Goal: Entertainment & Leisure: Consume media (video, audio)

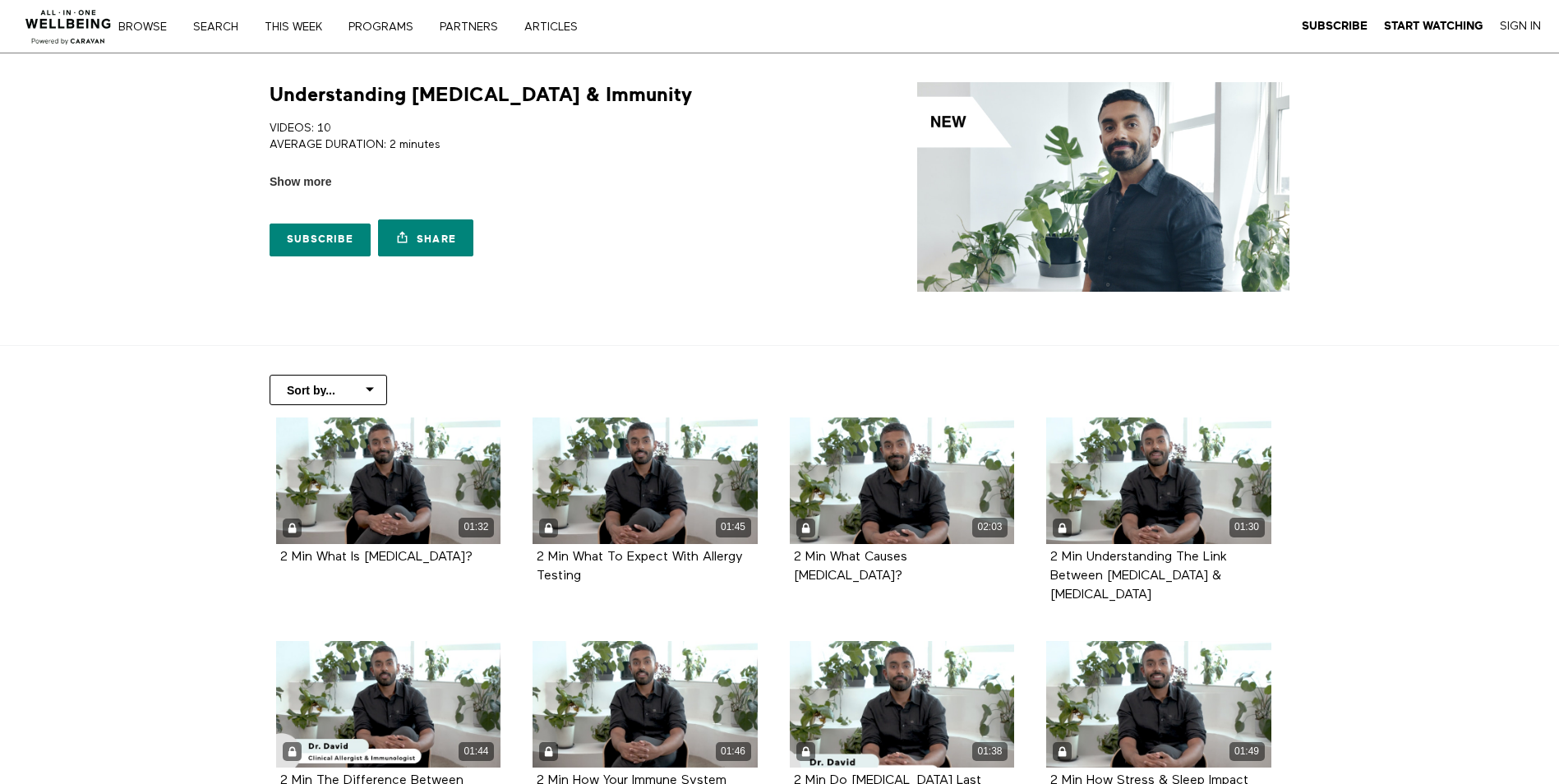
click at [221, 27] on link "Search" at bounding box center [221, 27] width 68 height 11
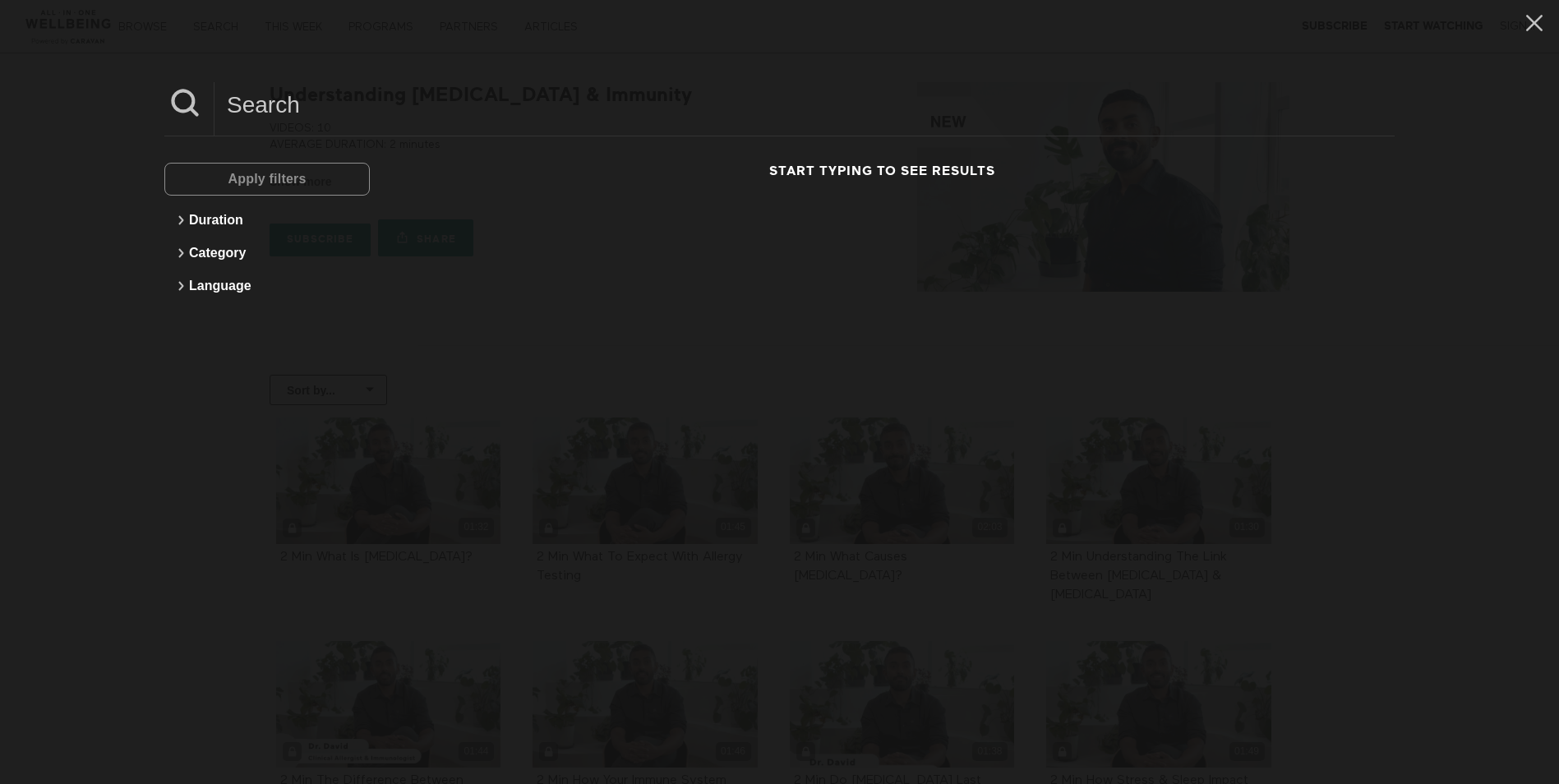
click at [245, 167] on div "Apply filters" at bounding box center [266, 179] width 205 height 33
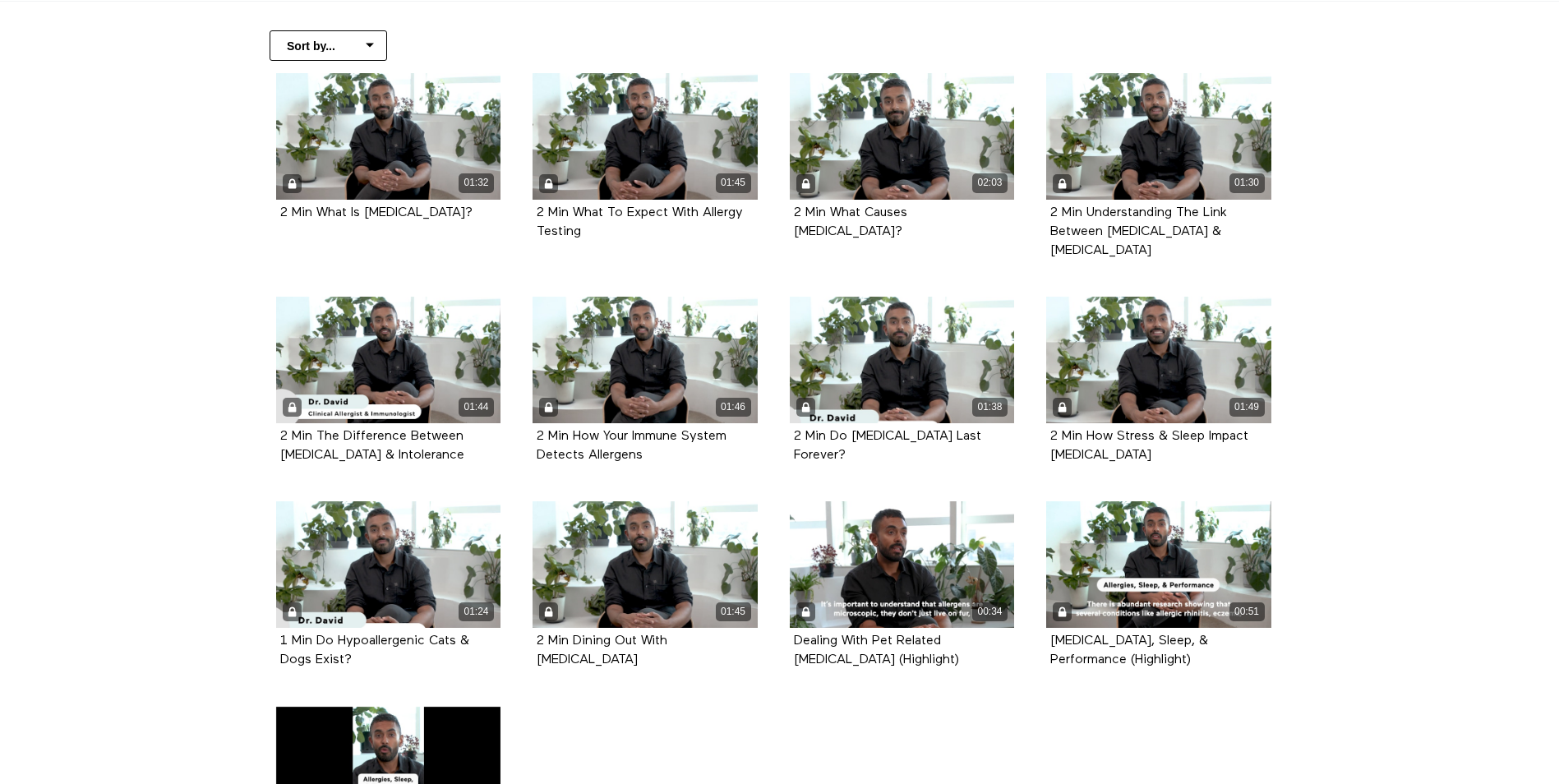
scroll to position [329, 0]
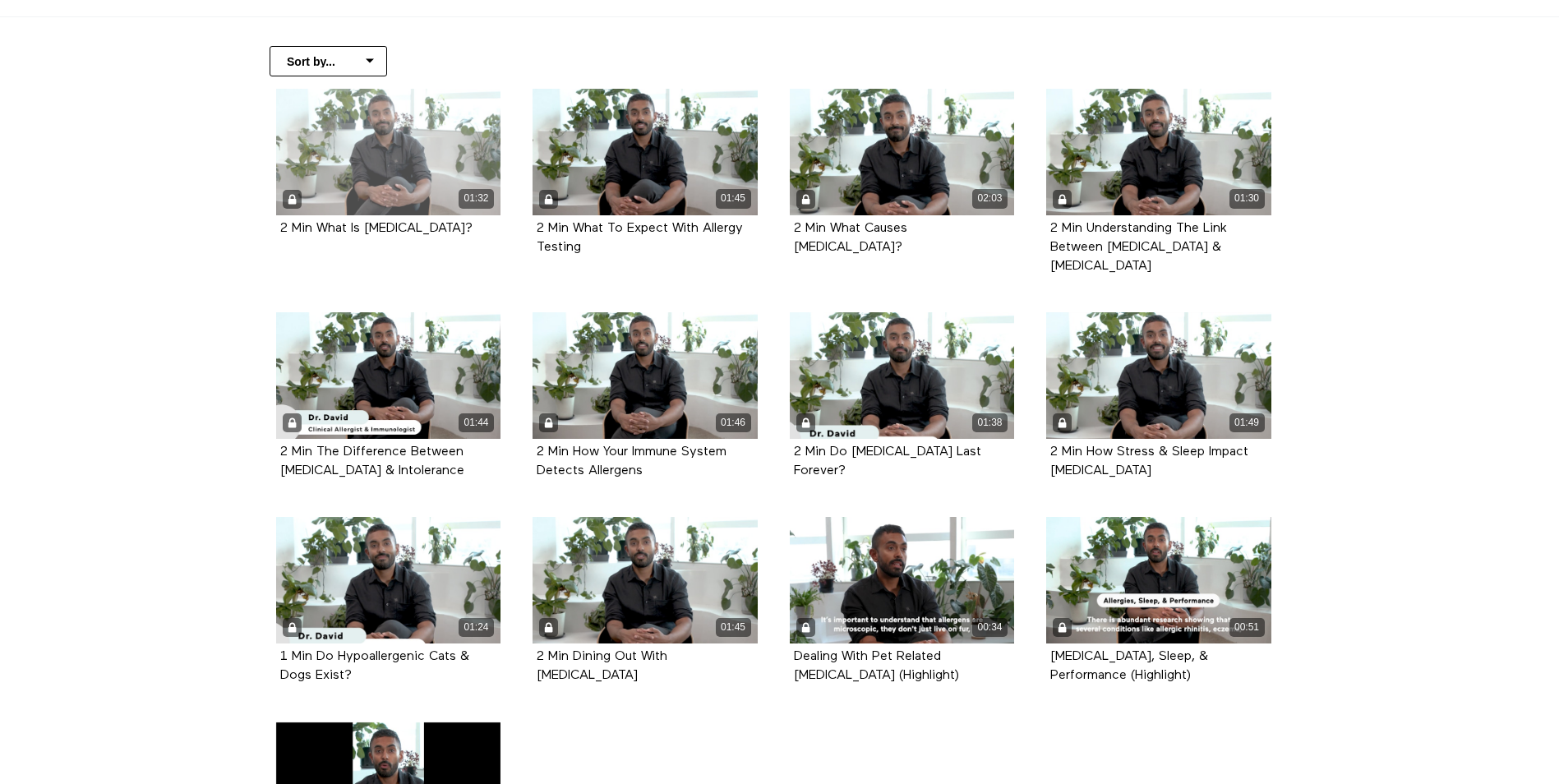
click at [381, 174] on div "01:32" at bounding box center [388, 151] width 225 height 126
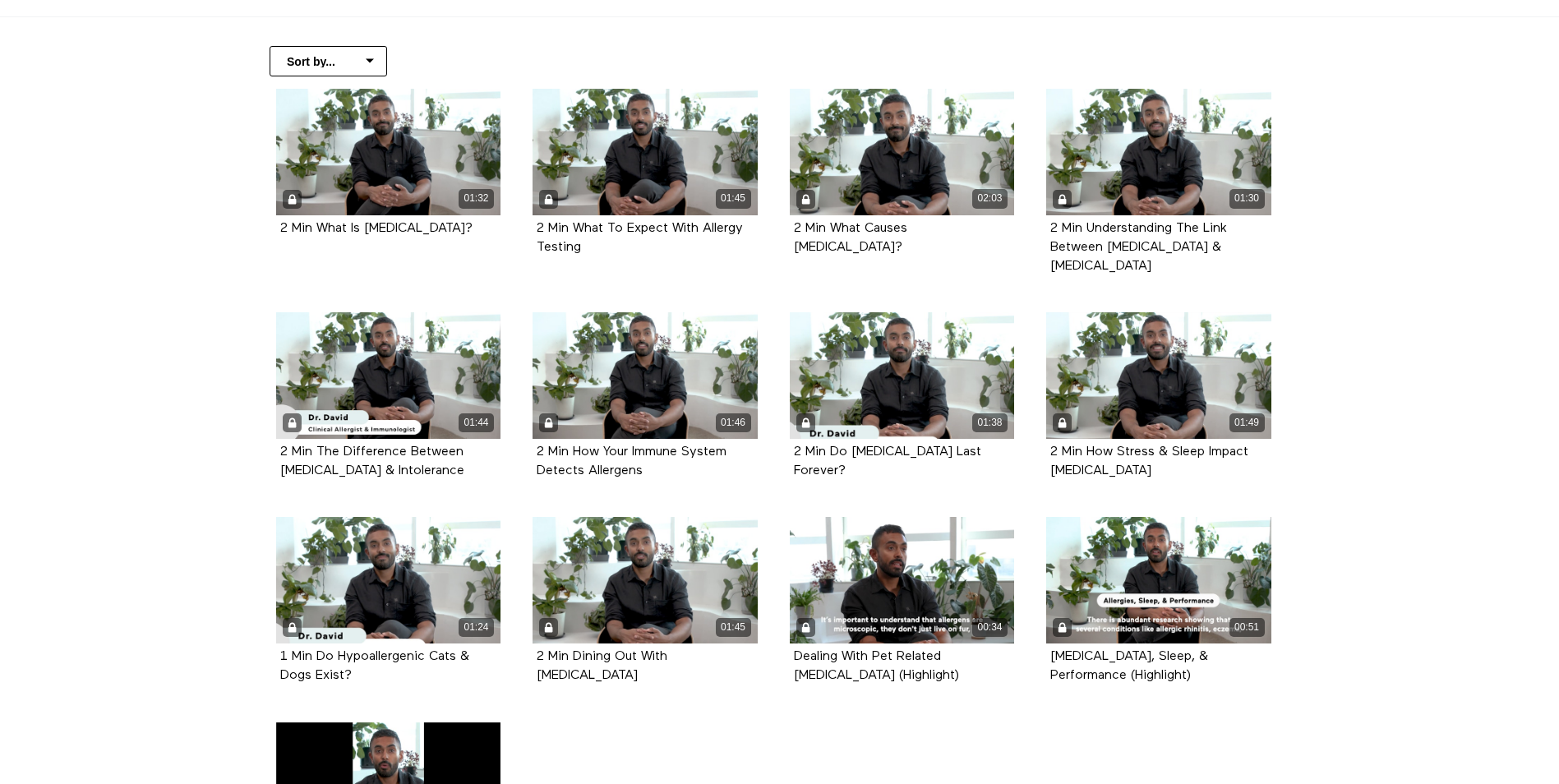
click at [143, 76] on section "Sort by... Alphabetical Release date 01:32 2 Min What Is [MEDICAL_DATA]? 01:45 …" at bounding box center [779, 486] width 1559 height 939
